Goal: Information Seeking & Learning: Learn about a topic

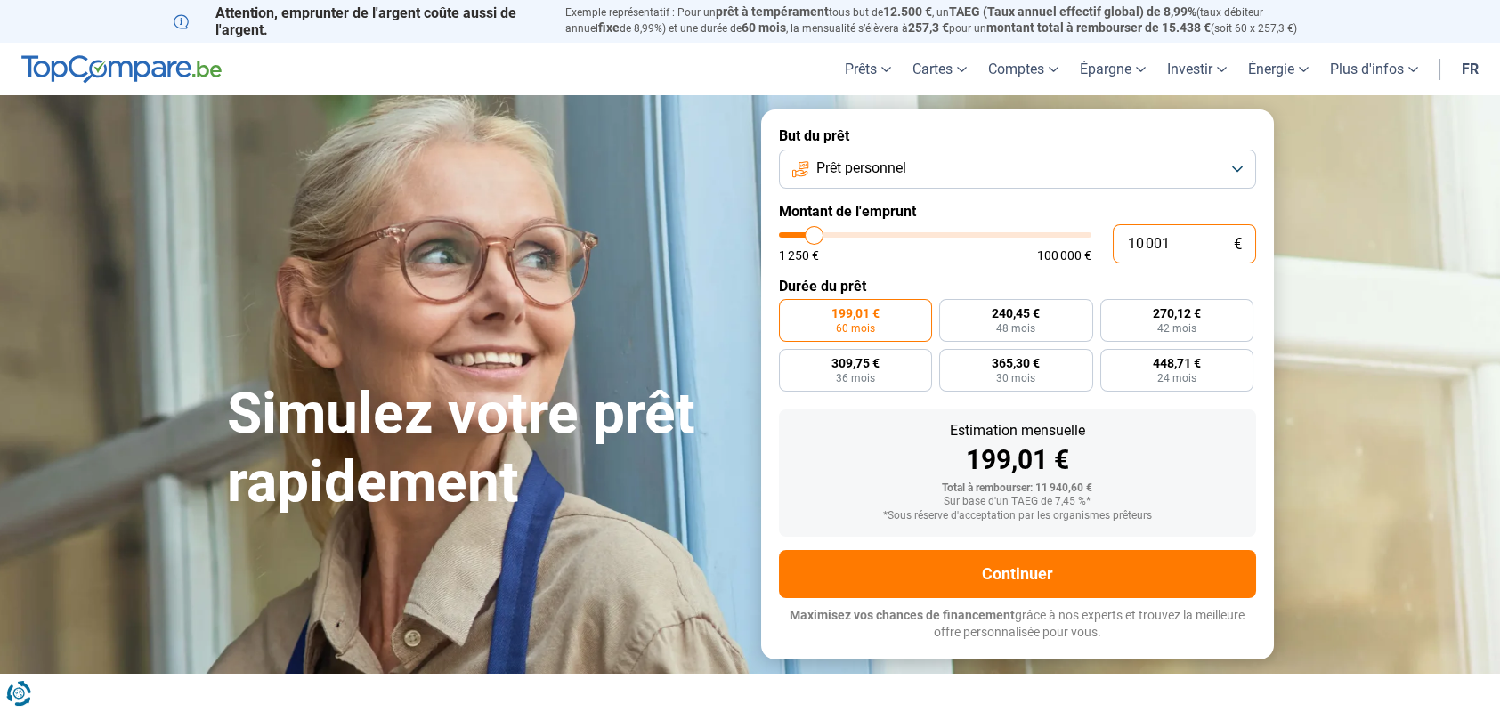
click at [1173, 240] on input "10 001" at bounding box center [1184, 243] width 143 height 39
type input "9 250"
type input "9250"
type input "10 500"
type input "10500"
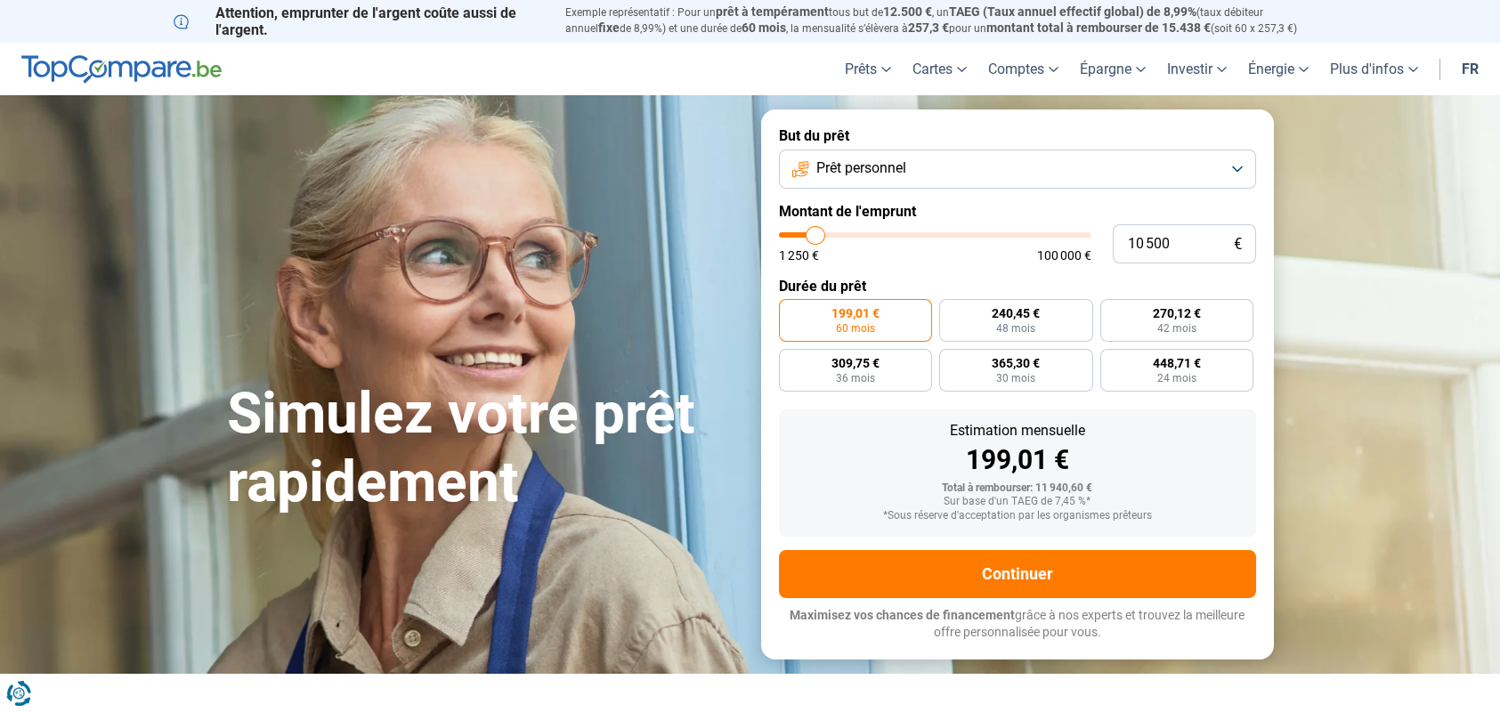
type input "13 250"
type input "13250"
type input "16 500"
type input "16500"
type input "20 750"
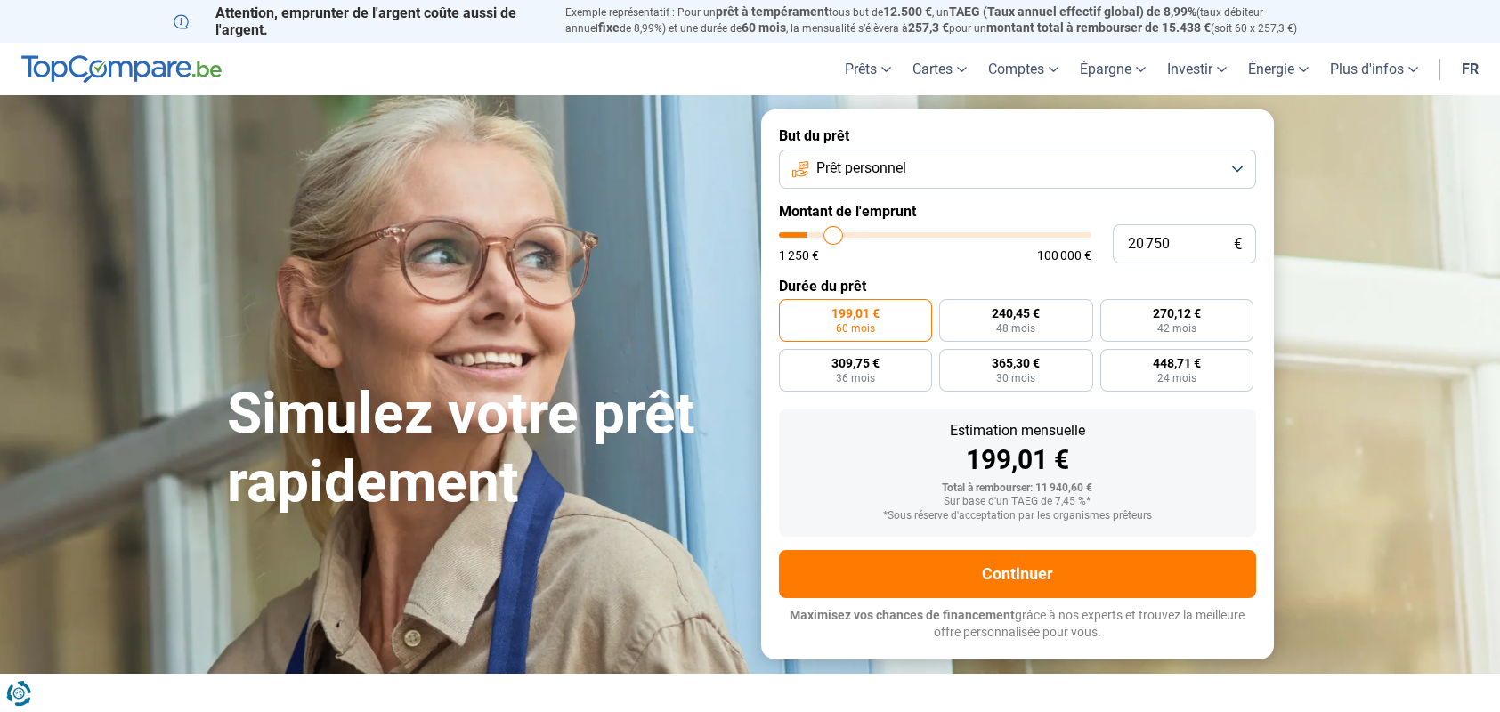
type input "20750"
type input "25 500"
type input "25500"
type input "29 750"
type input "29750"
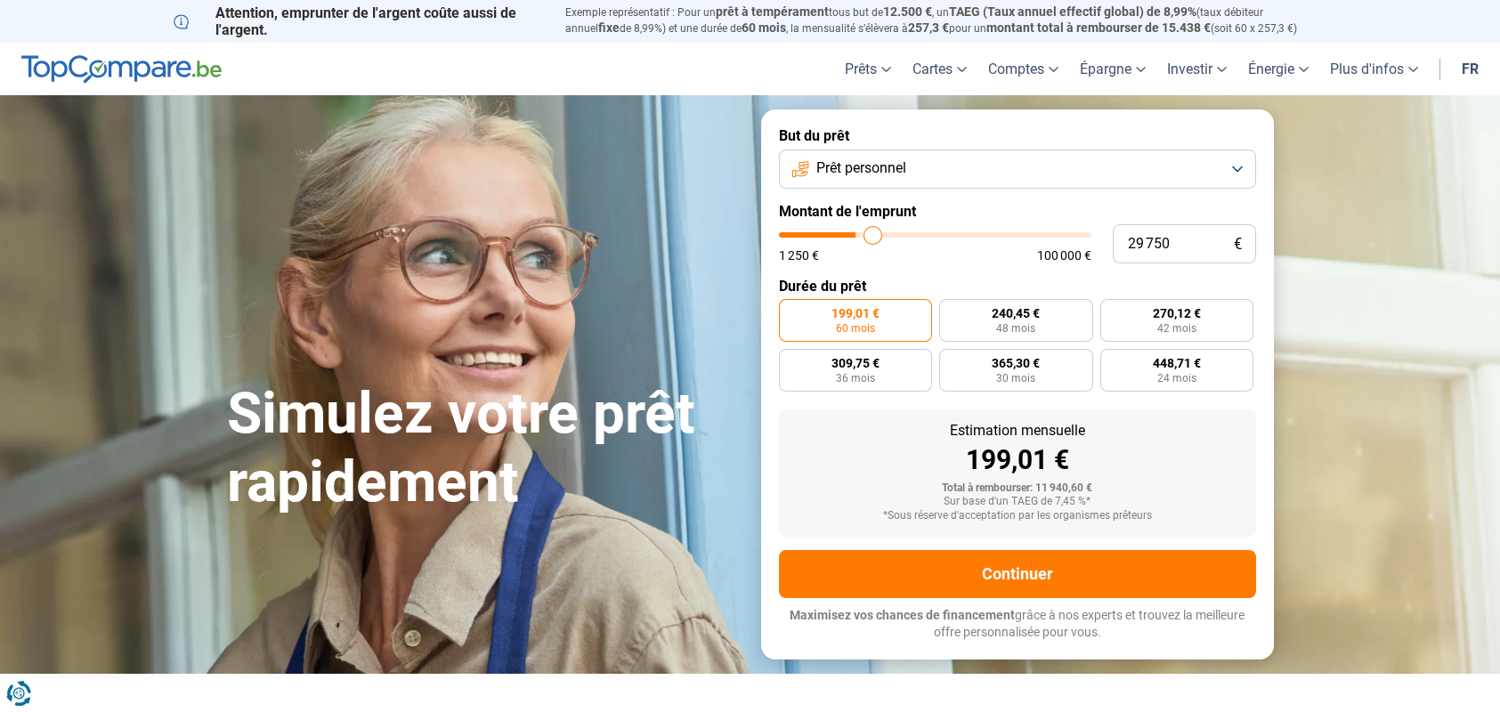
type input "33 500"
type input "33500"
type input "37 500"
type input "37500"
type input "41 500"
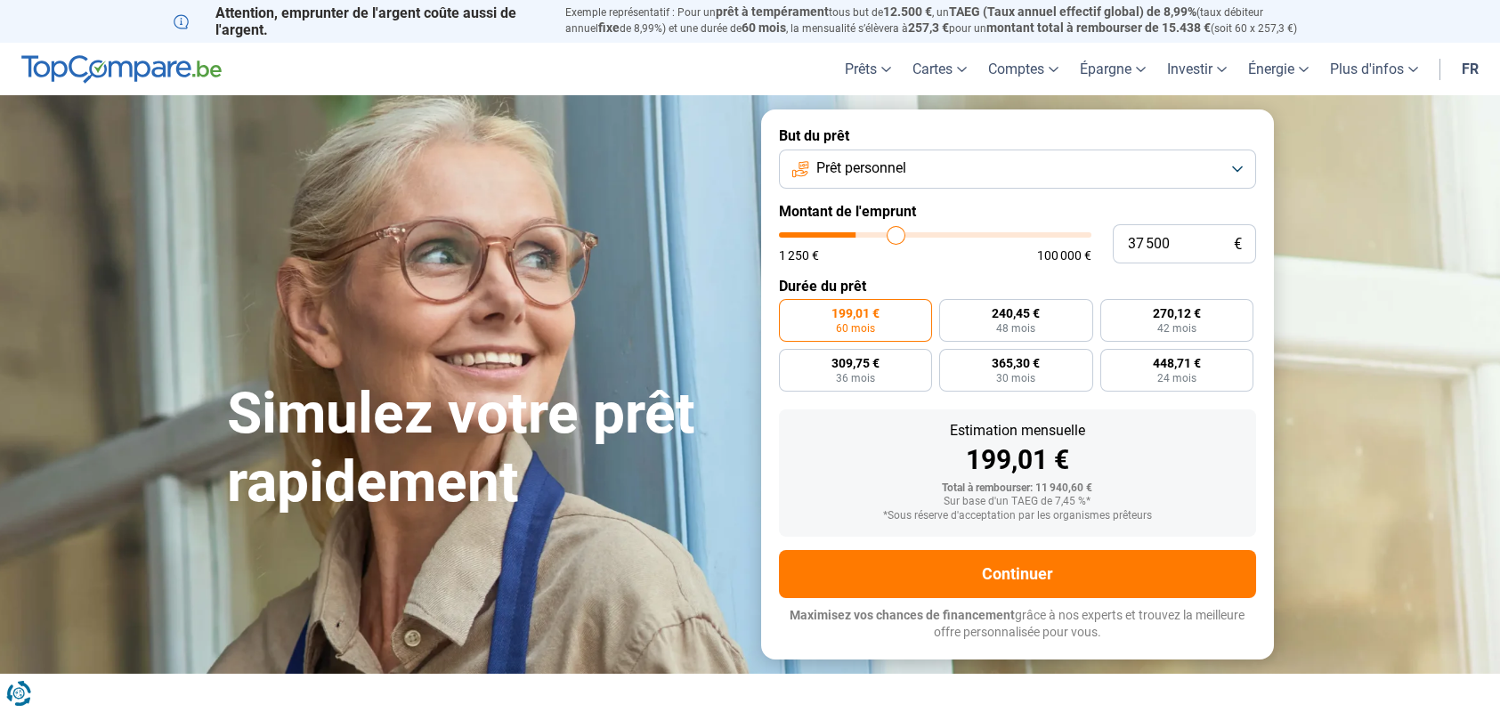
type input "41500"
type input "44 500"
type input "44500"
type input "47 500"
type input "47500"
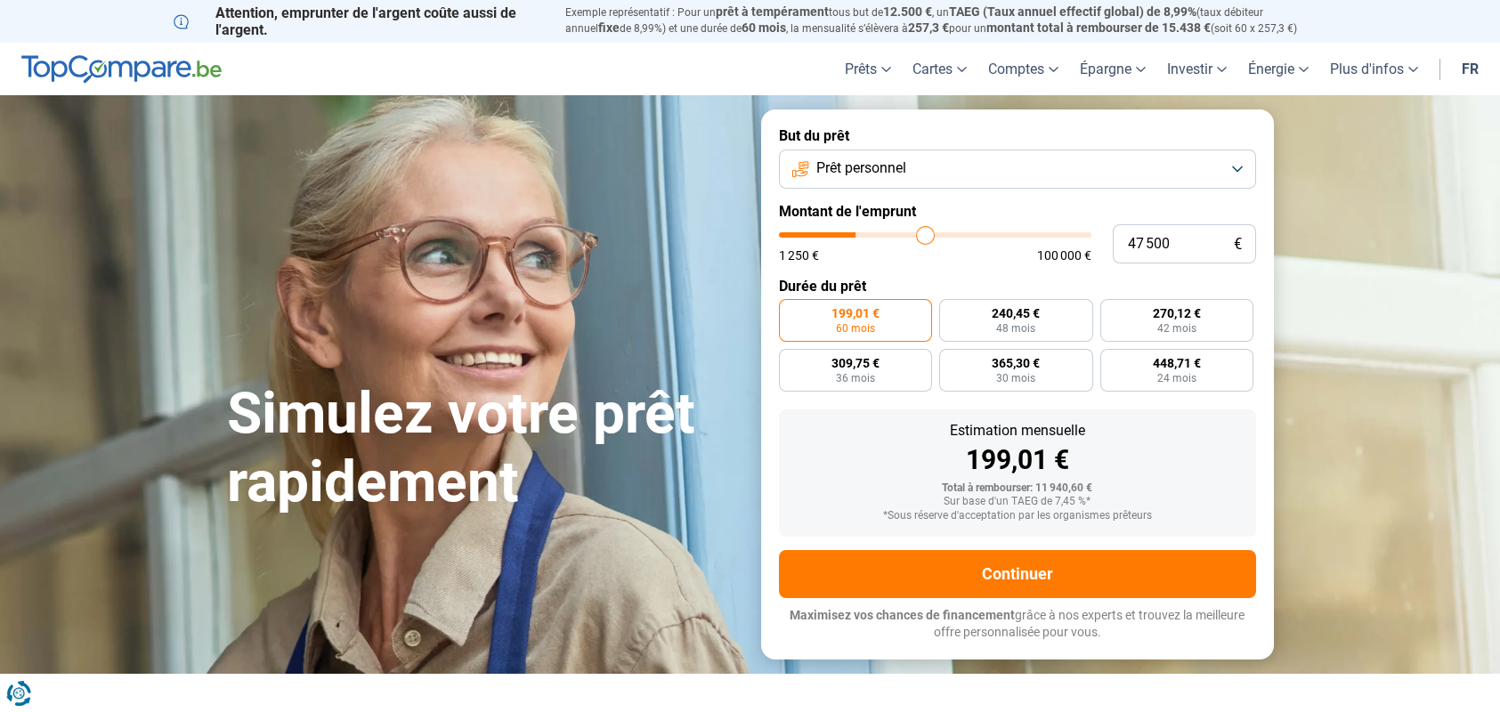
type input "50 000"
type input "50000"
type input "52 000"
type input "52000"
type input "55 750"
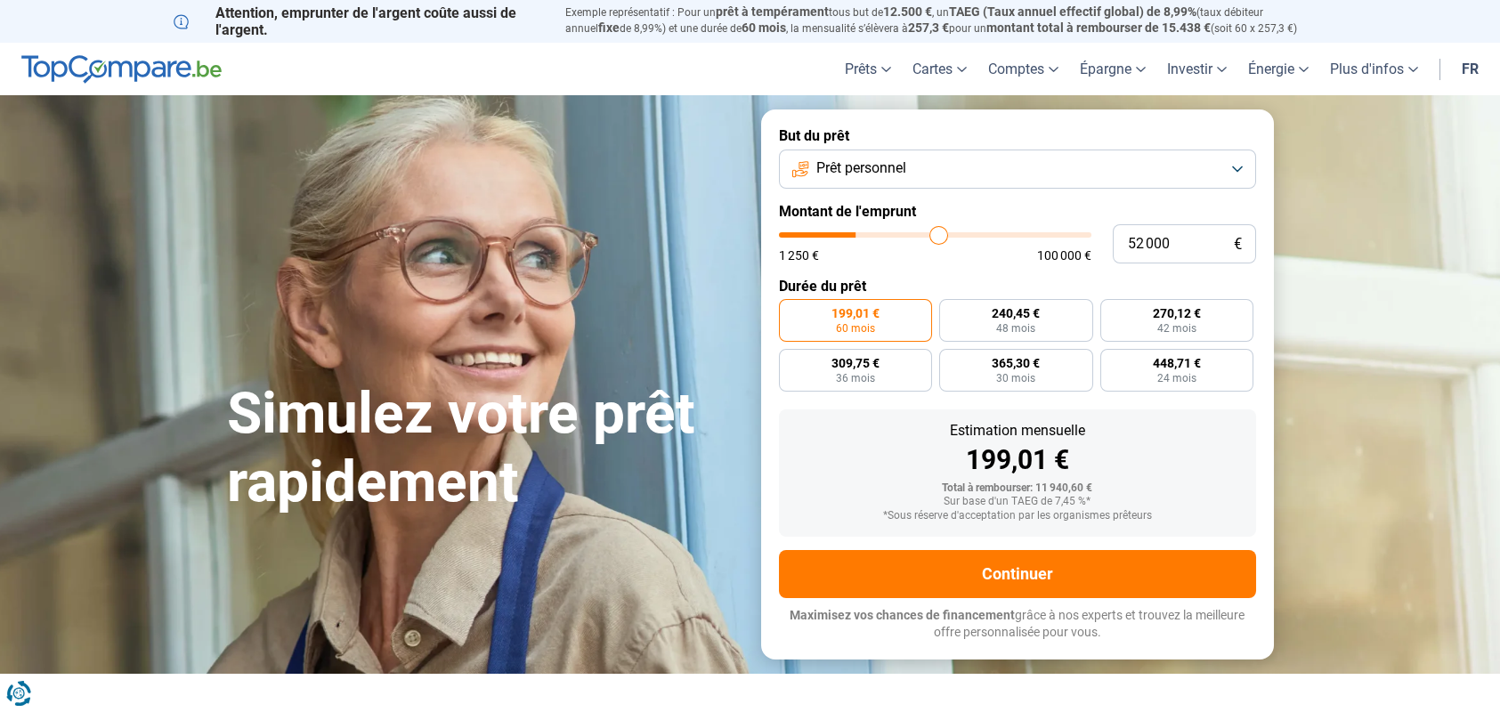
type input "55750"
type input "59 500"
type input "59500"
type input "62 750"
type input "62750"
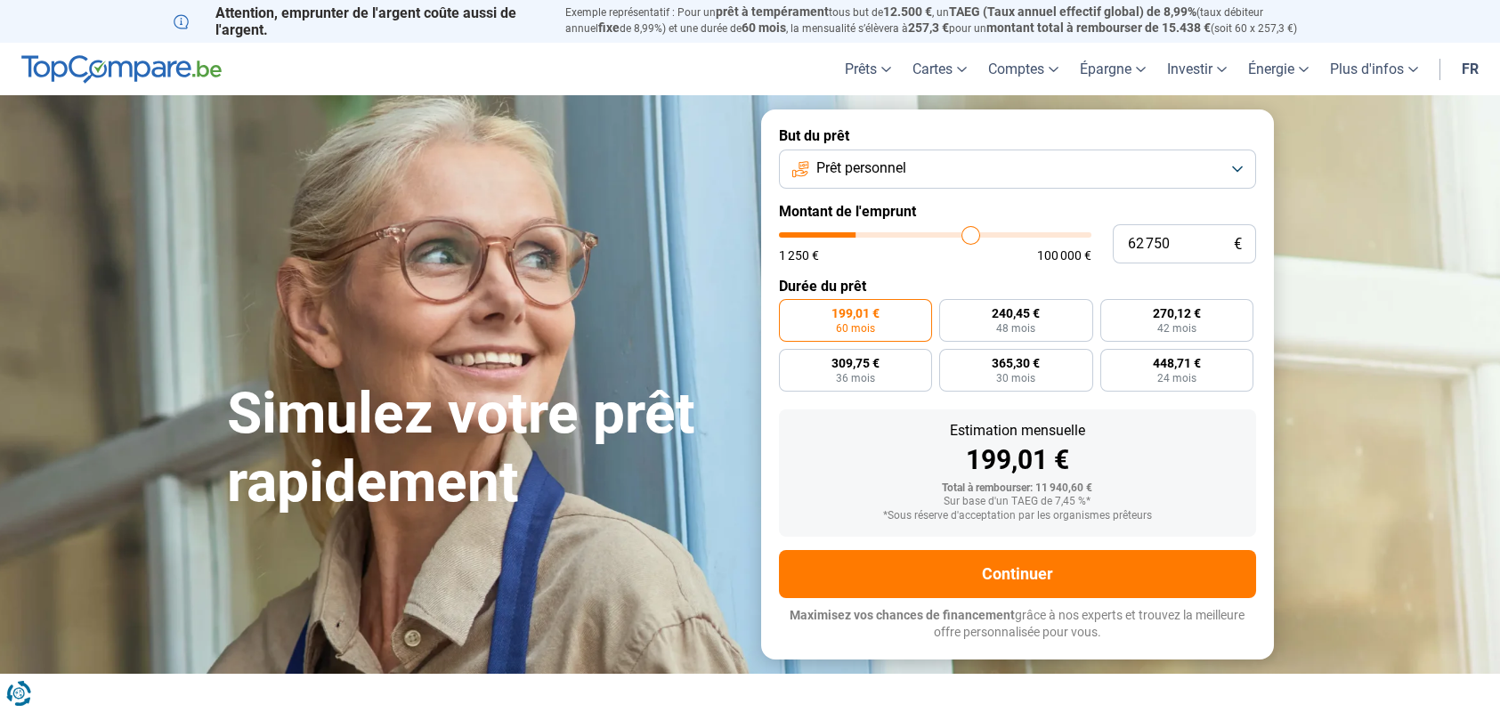
type input "66 750"
type input "66750"
type input "70 500"
type input "70500"
type input "74 000"
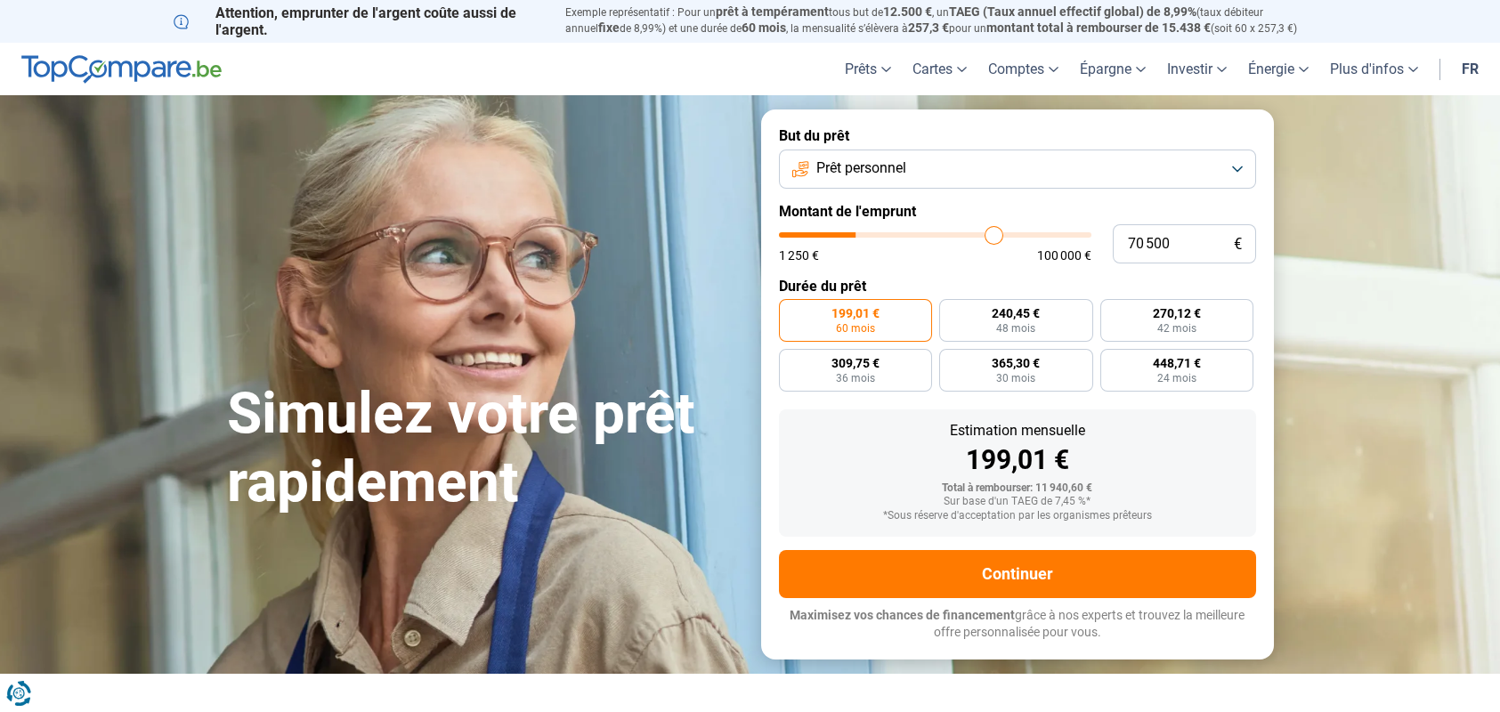
type input "74000"
type input "77 250"
type input "77250"
type input "80 500"
type input "80500"
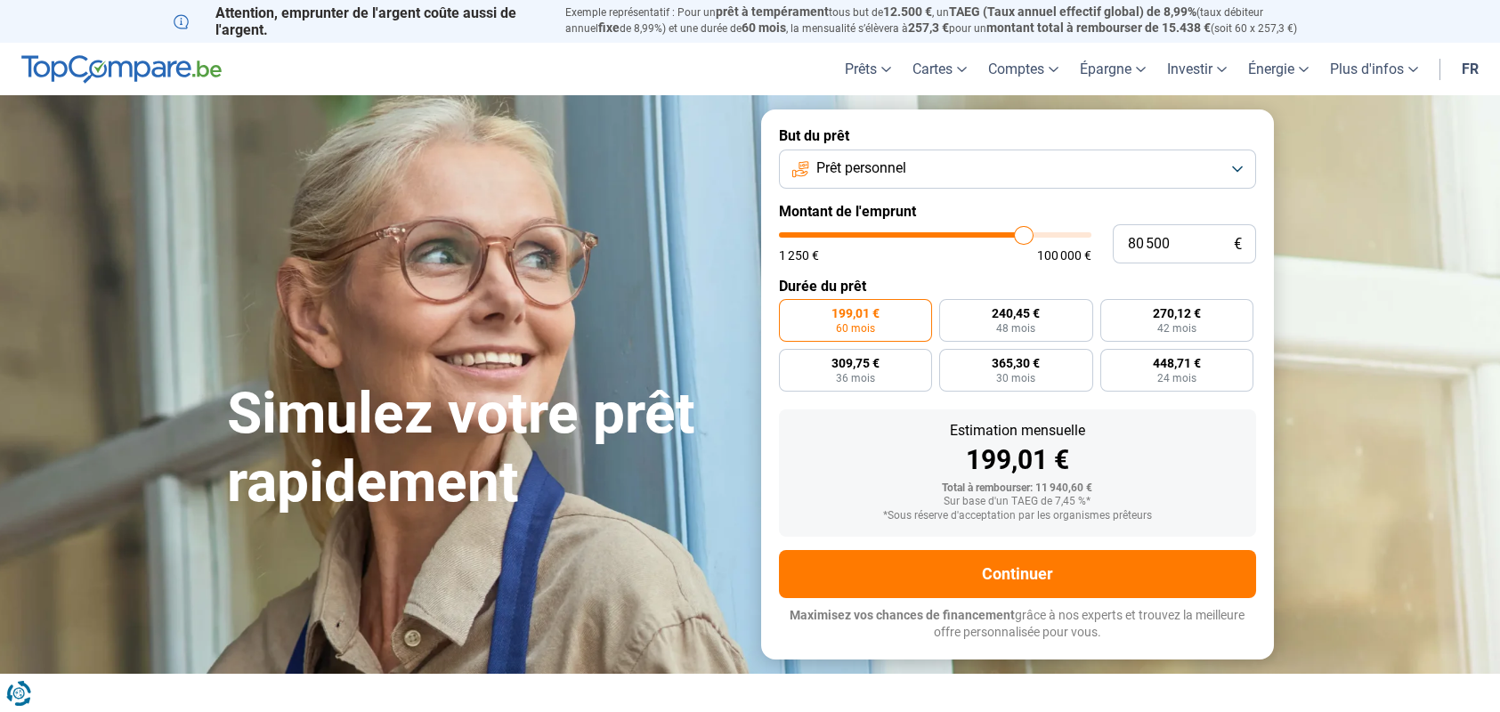
type input "84 250"
type input "84250"
type input "87 250"
type input "87250"
type input "90 000"
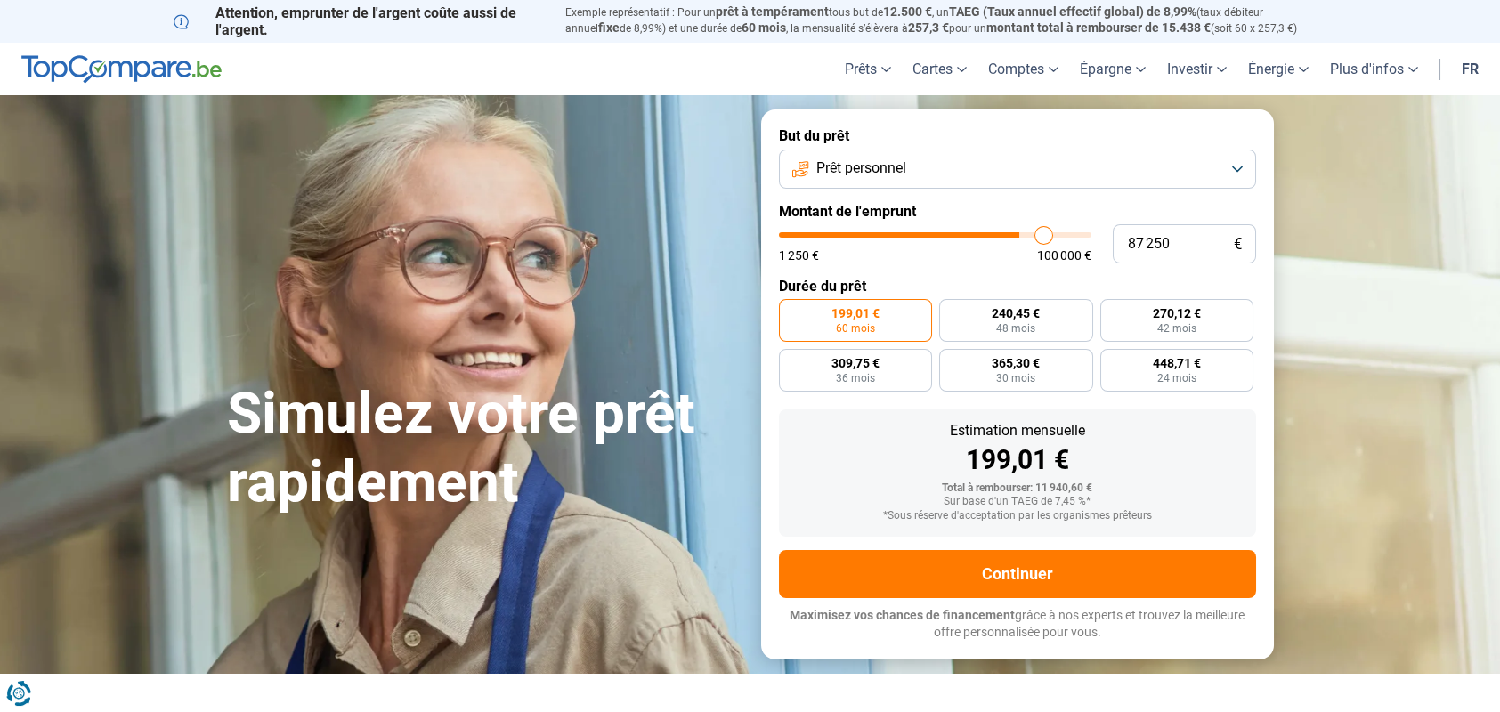
type input "90000"
type input "92 750"
type input "92750"
type input "93 750"
type input "93750"
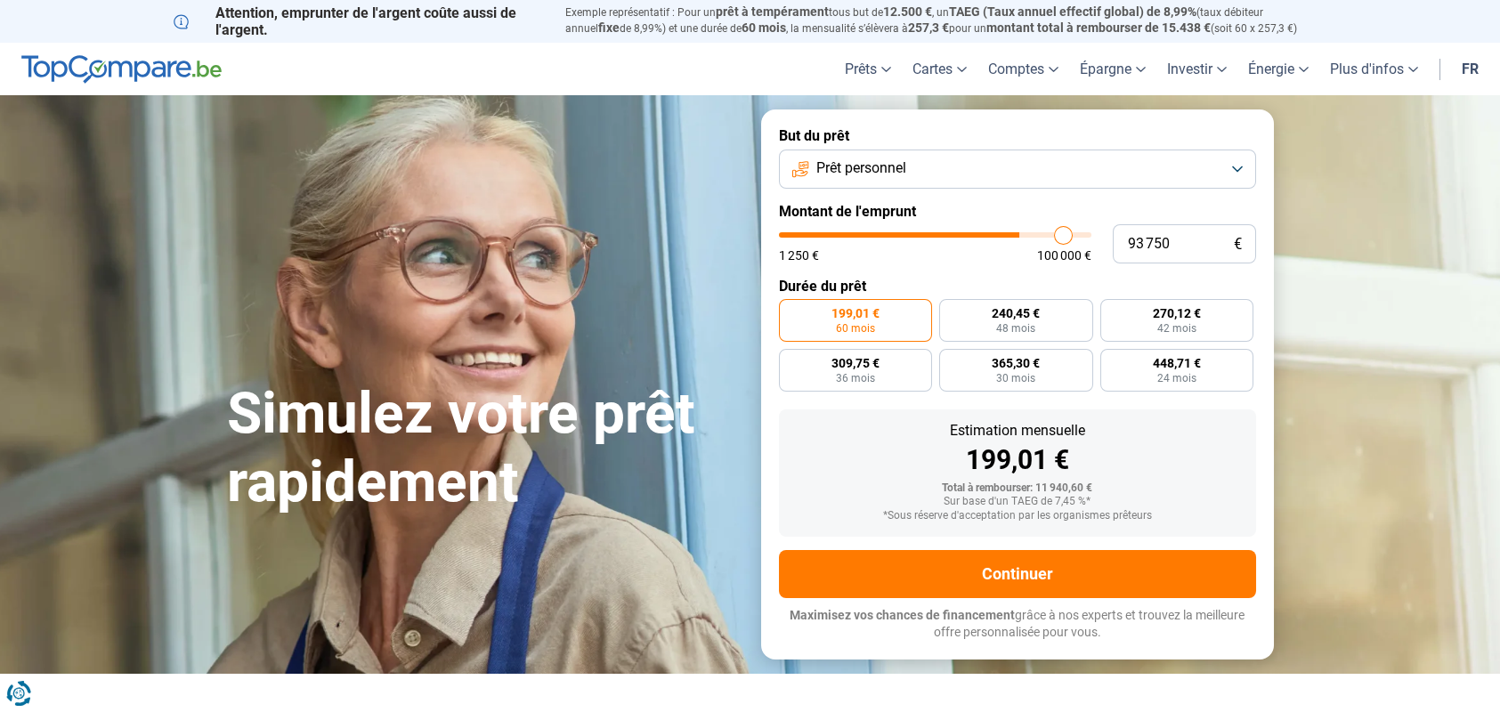
type input "94 750"
type input "94750"
type input "95 000"
type input "95000"
type input "95 750"
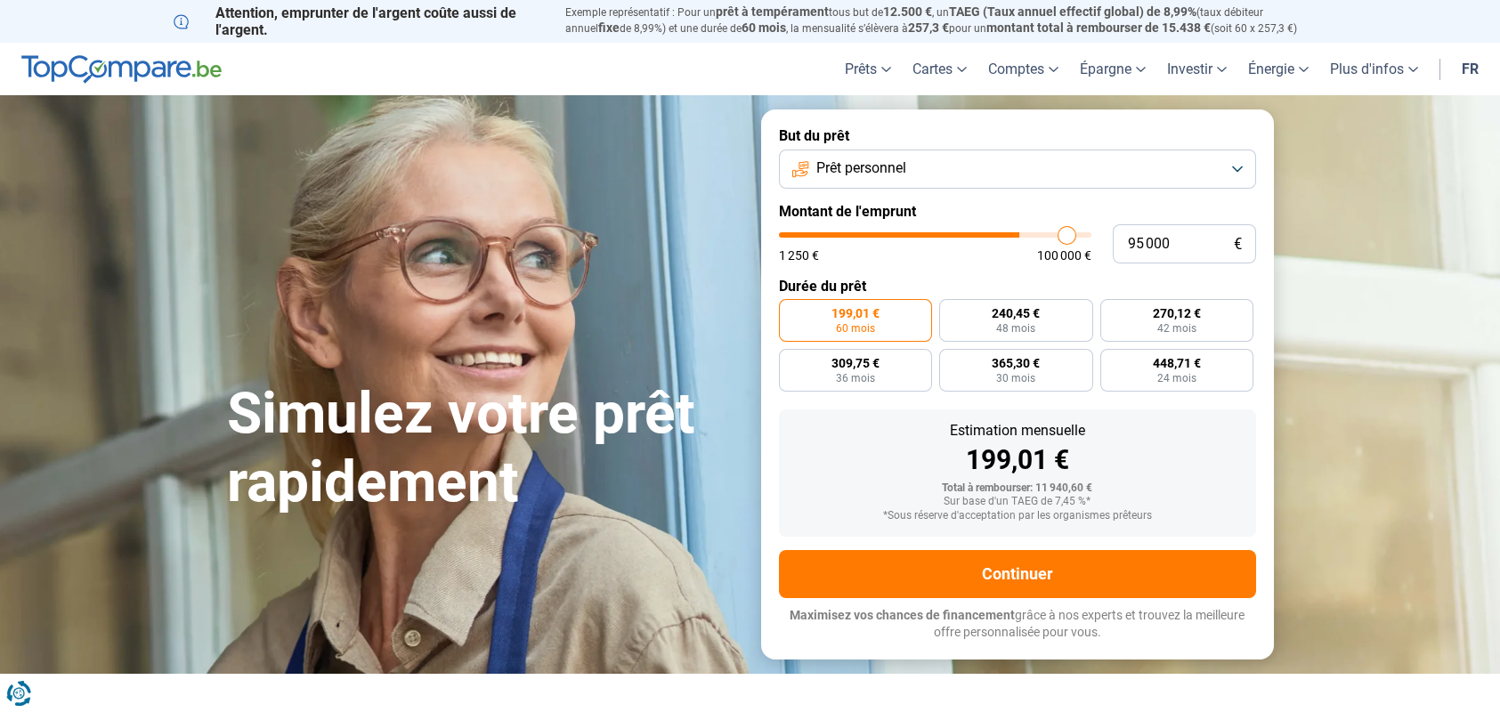
type input "95750"
type input "96 500"
type input "96500"
type input "96 750"
type input "96750"
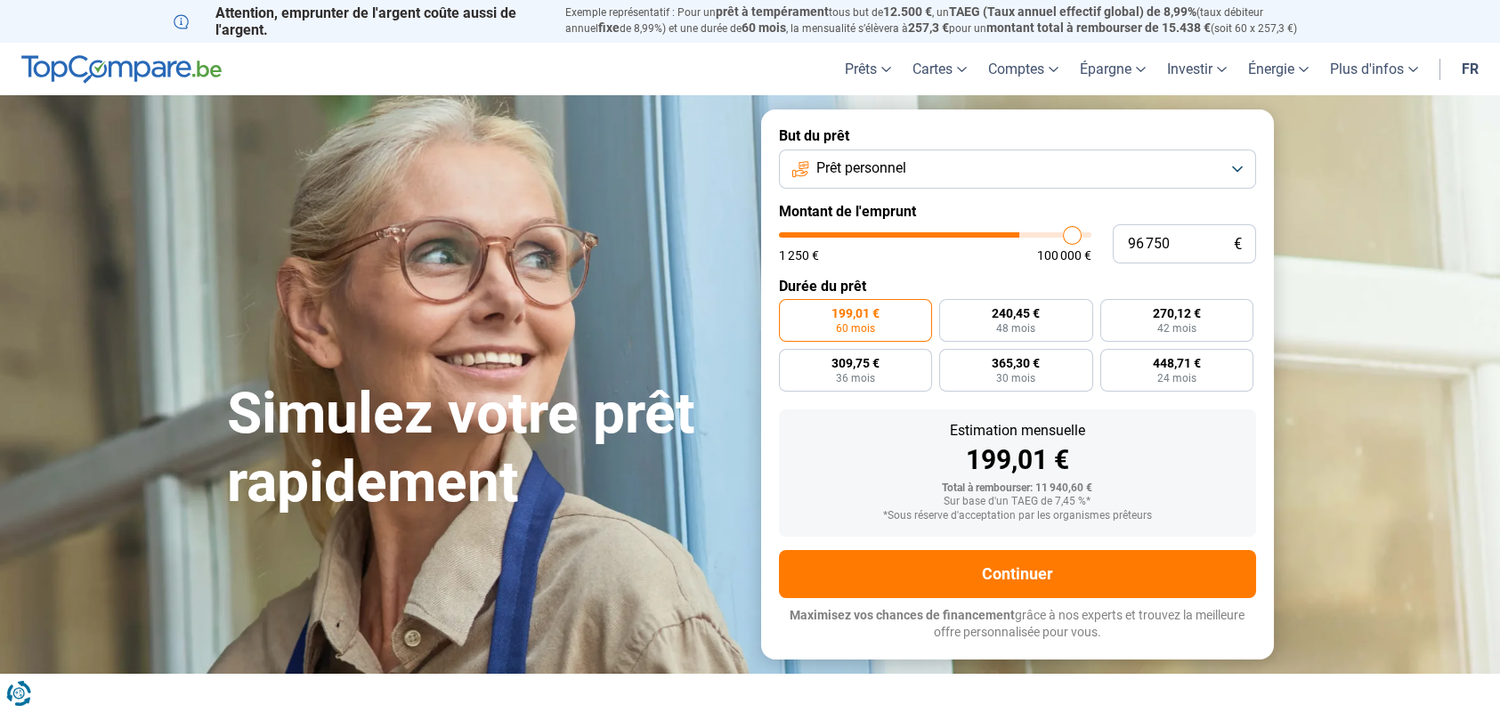
type input "97 000"
type input "97000"
type input "97 250"
type input "97250"
type input "97 500"
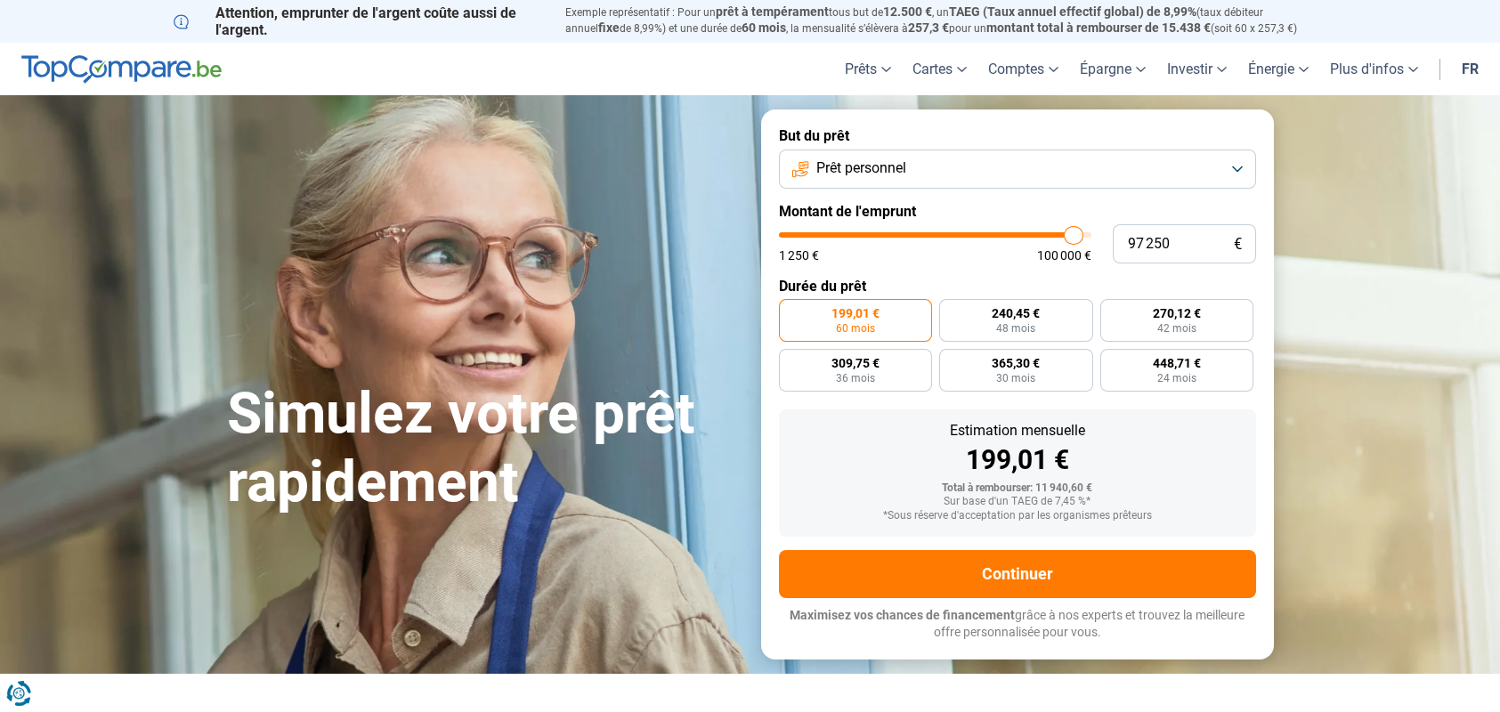
type input "97500"
type input "99 000"
type input "99000"
type input "99 250"
type input "99250"
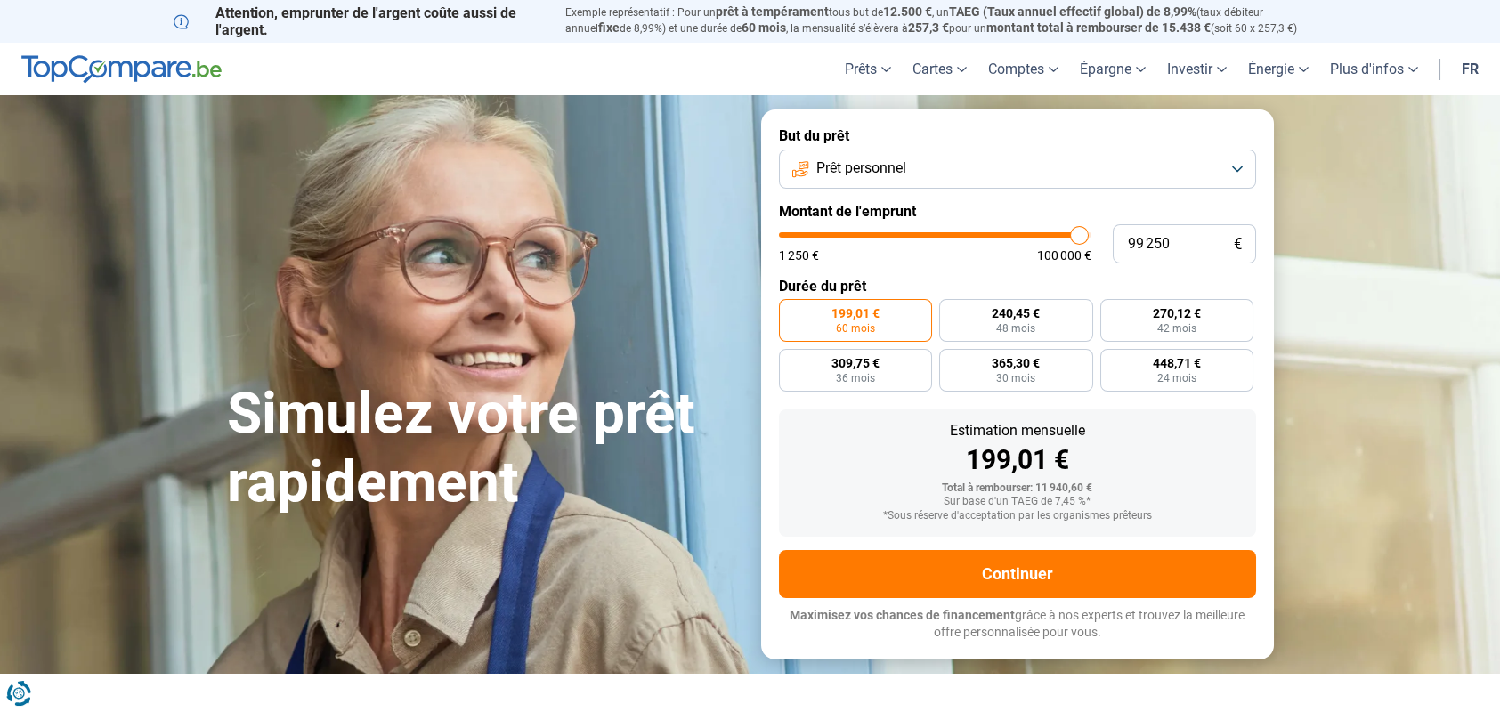
type input "99 500"
type input "99500"
type input "99 750"
drag, startPoint x: 809, startPoint y: 236, endPoint x: 1080, endPoint y: 256, distance: 271.4
type input "99750"
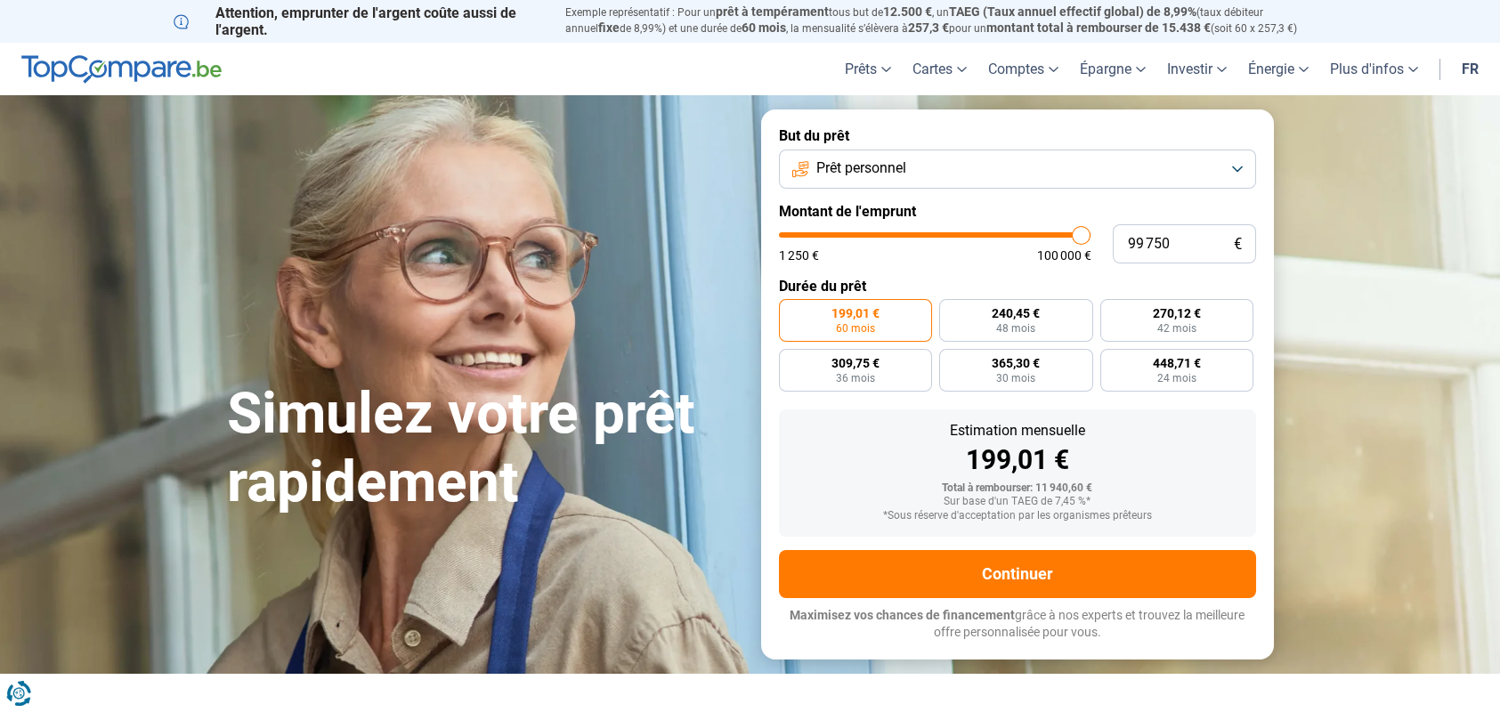
click at [1080, 238] on input "range" at bounding box center [935, 234] width 312 height 5
radio input "false"
